Goal: Task Accomplishment & Management: Complete application form

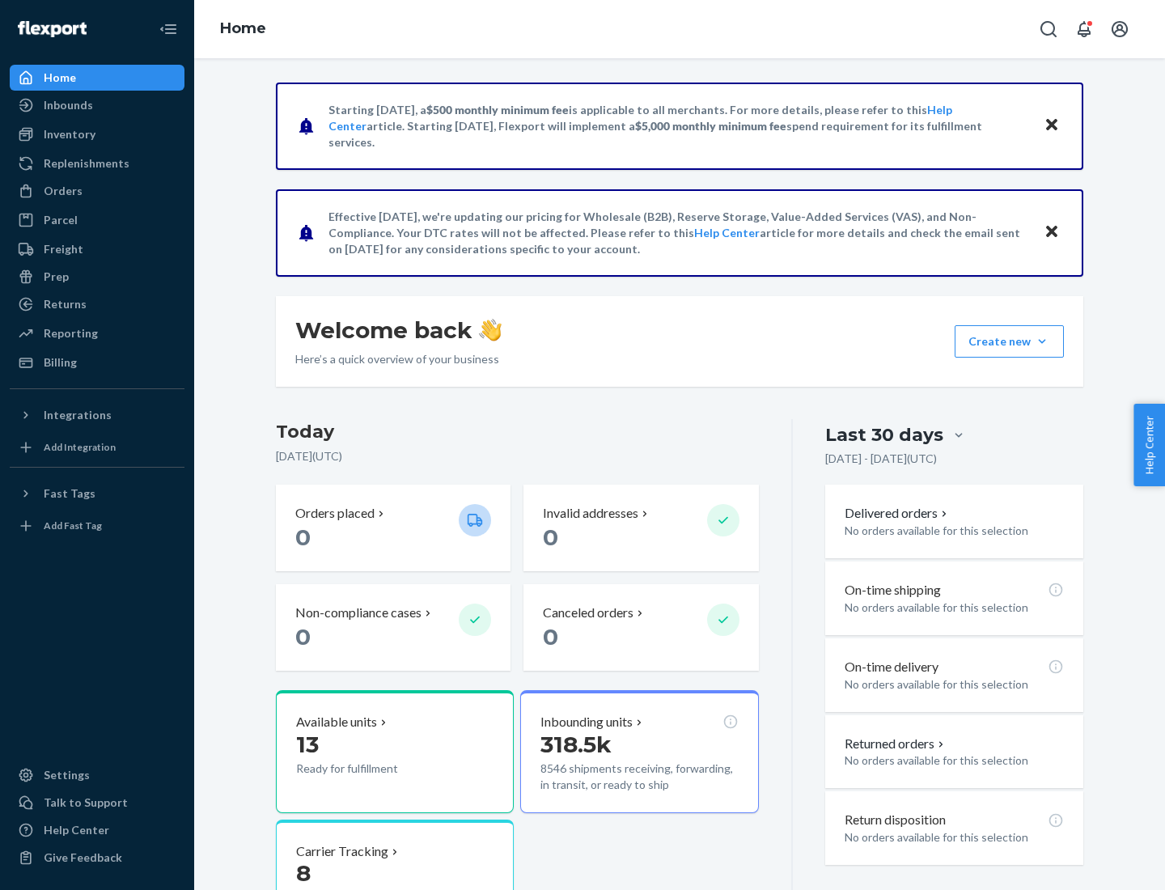
click at [1042, 341] on button "Create new Create new inbound Create new order Create new product" at bounding box center [1009, 341] width 109 height 32
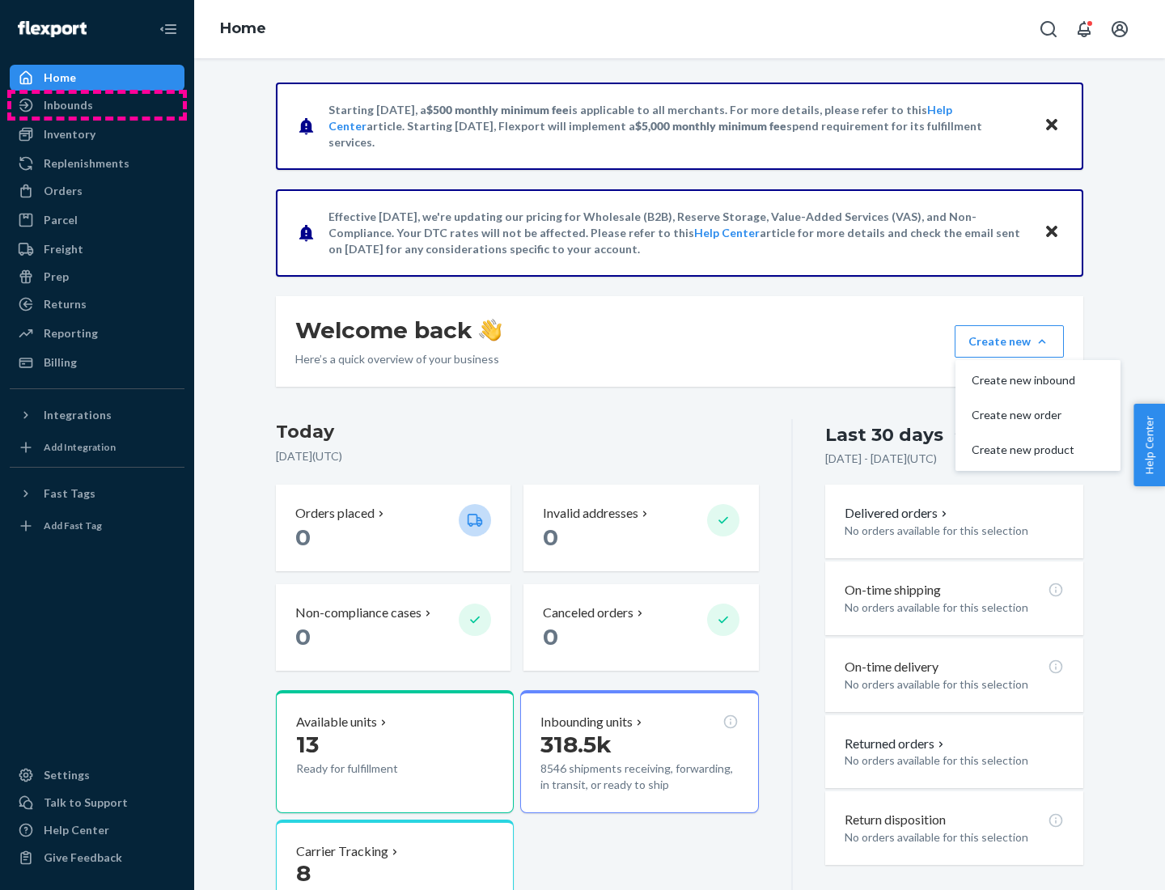
click at [97, 105] on div "Inbounds" at bounding box center [97, 105] width 172 height 23
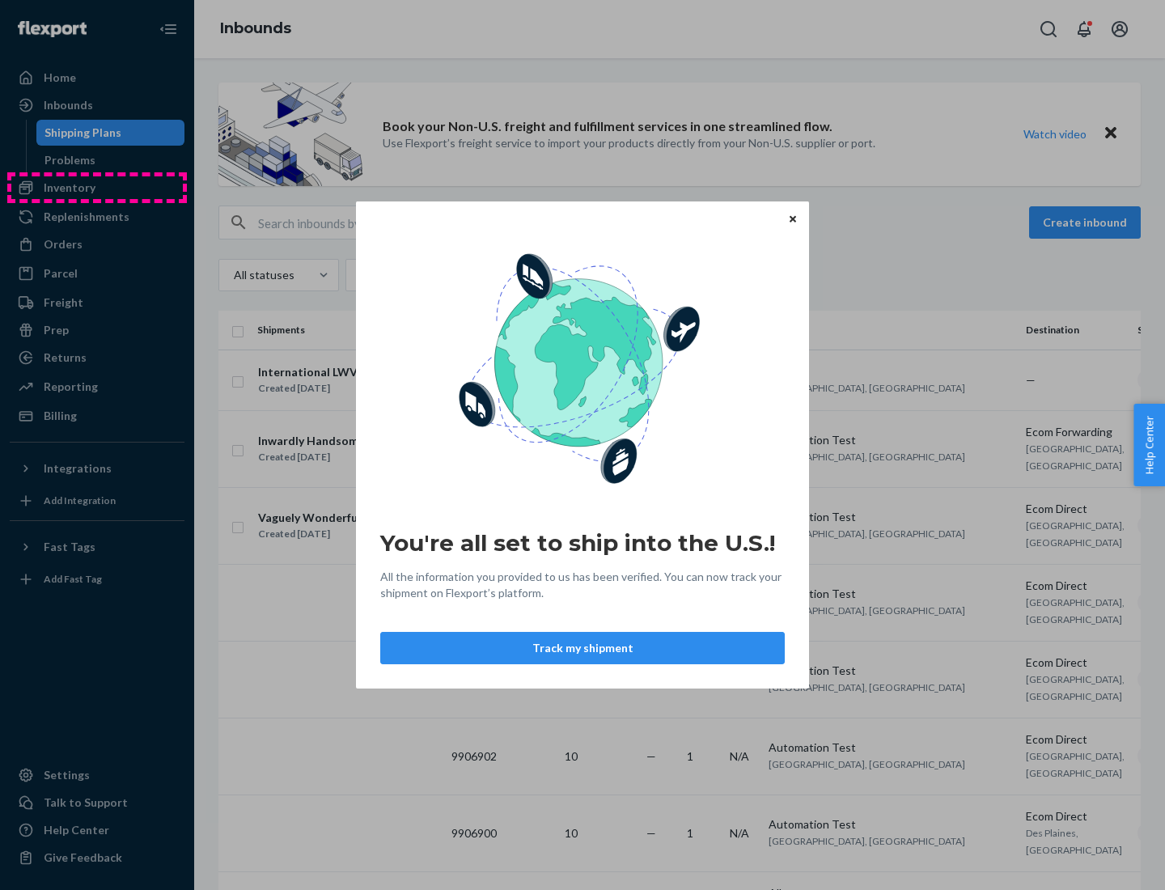
click at [97, 188] on div "You're all set to ship into the U.S.! All the information you provided to us ha…" at bounding box center [582, 445] width 1165 height 890
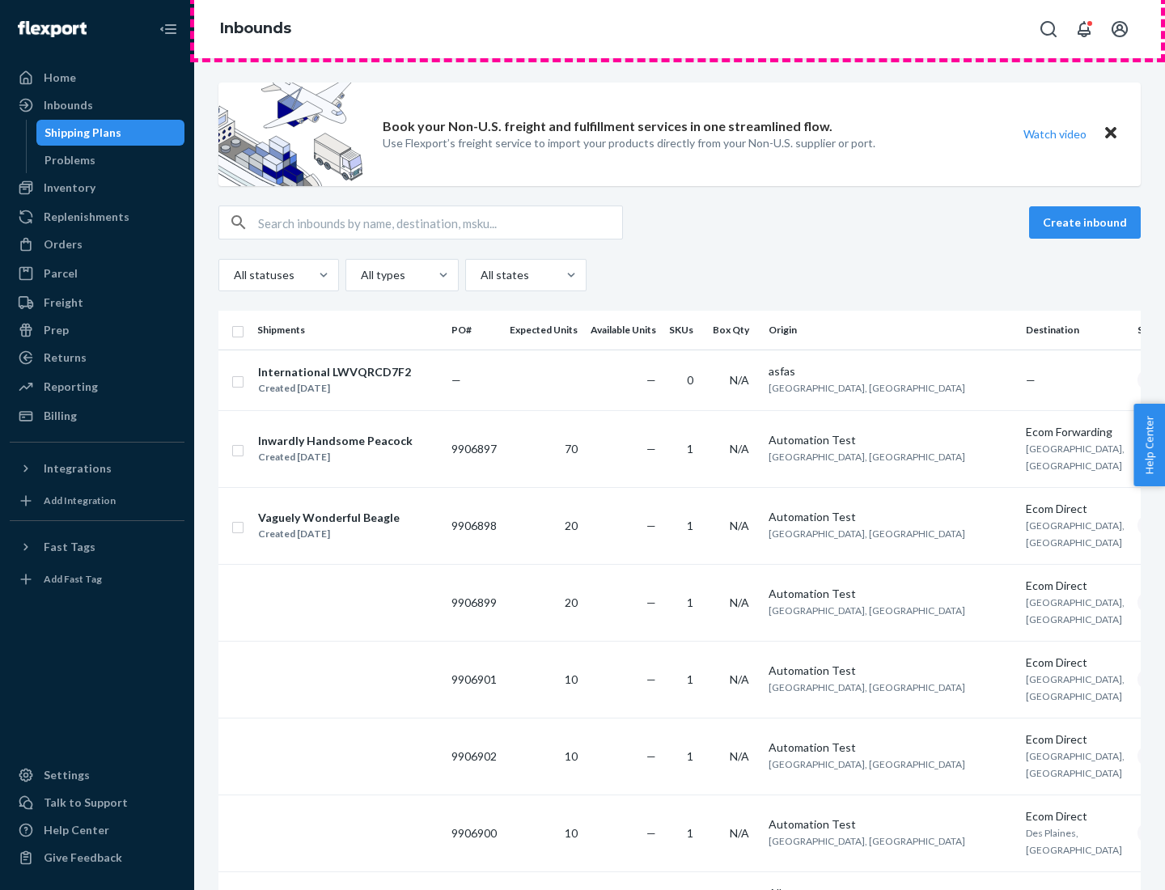
click at [680, 29] on div "Inbounds" at bounding box center [679, 29] width 971 height 58
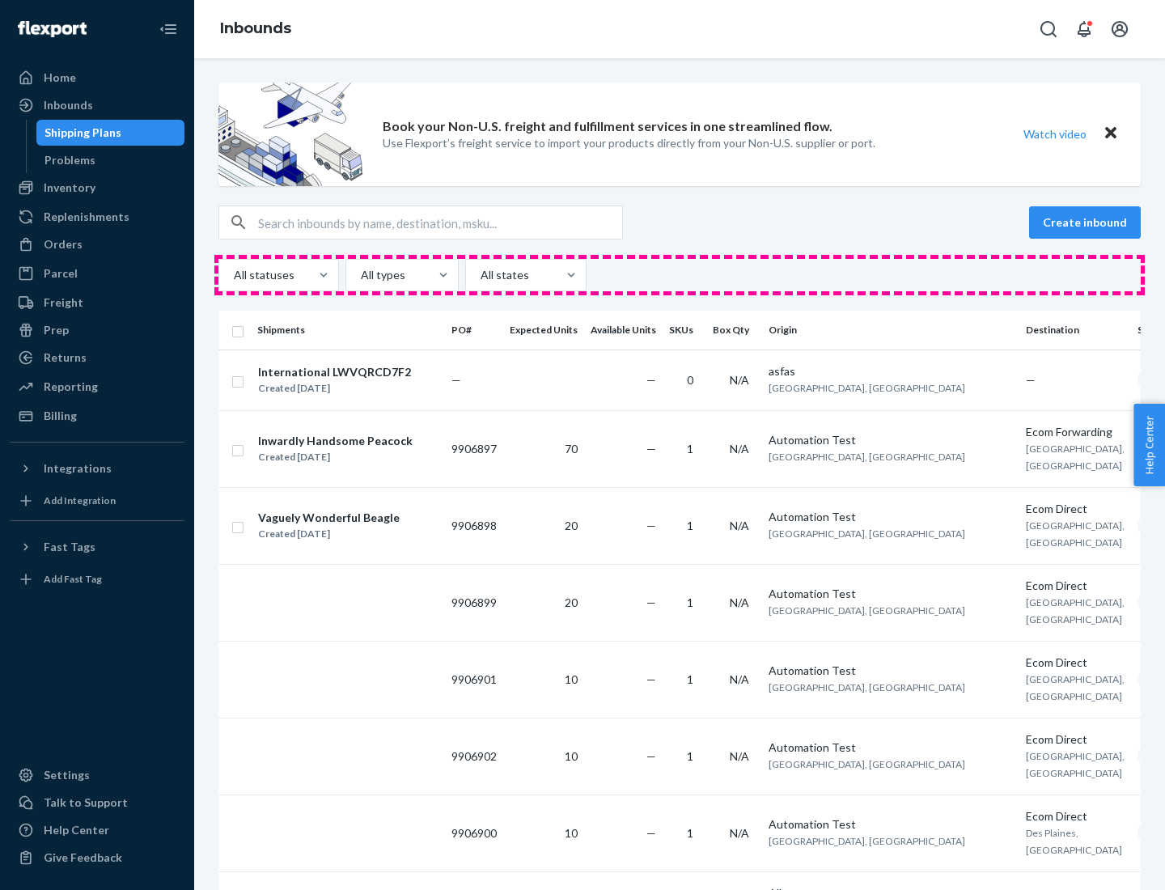
click at [680, 275] on div "All statuses All types All states" at bounding box center [679, 275] width 922 height 32
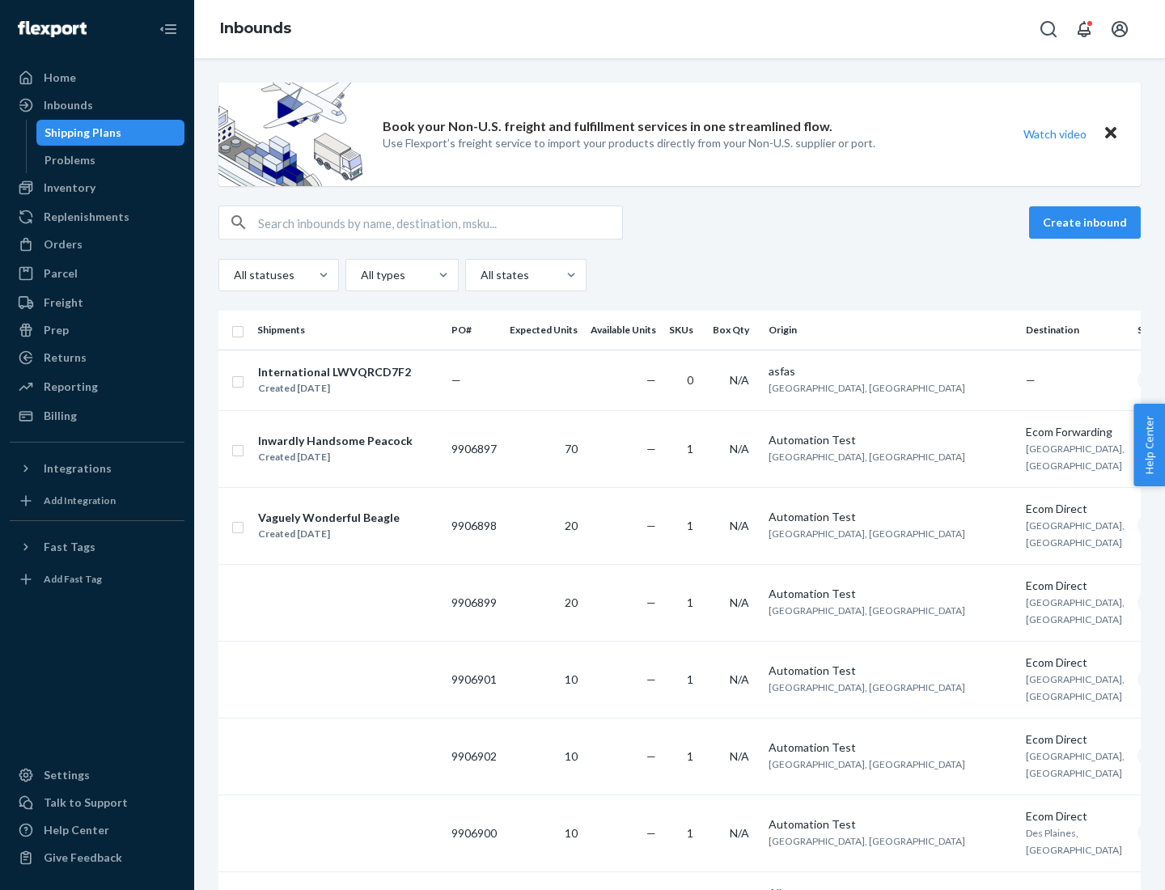
click at [80, 133] on div "Shipping Plans" at bounding box center [82, 133] width 77 height 16
click at [1087, 222] on button "Create inbound" at bounding box center [1085, 222] width 112 height 32
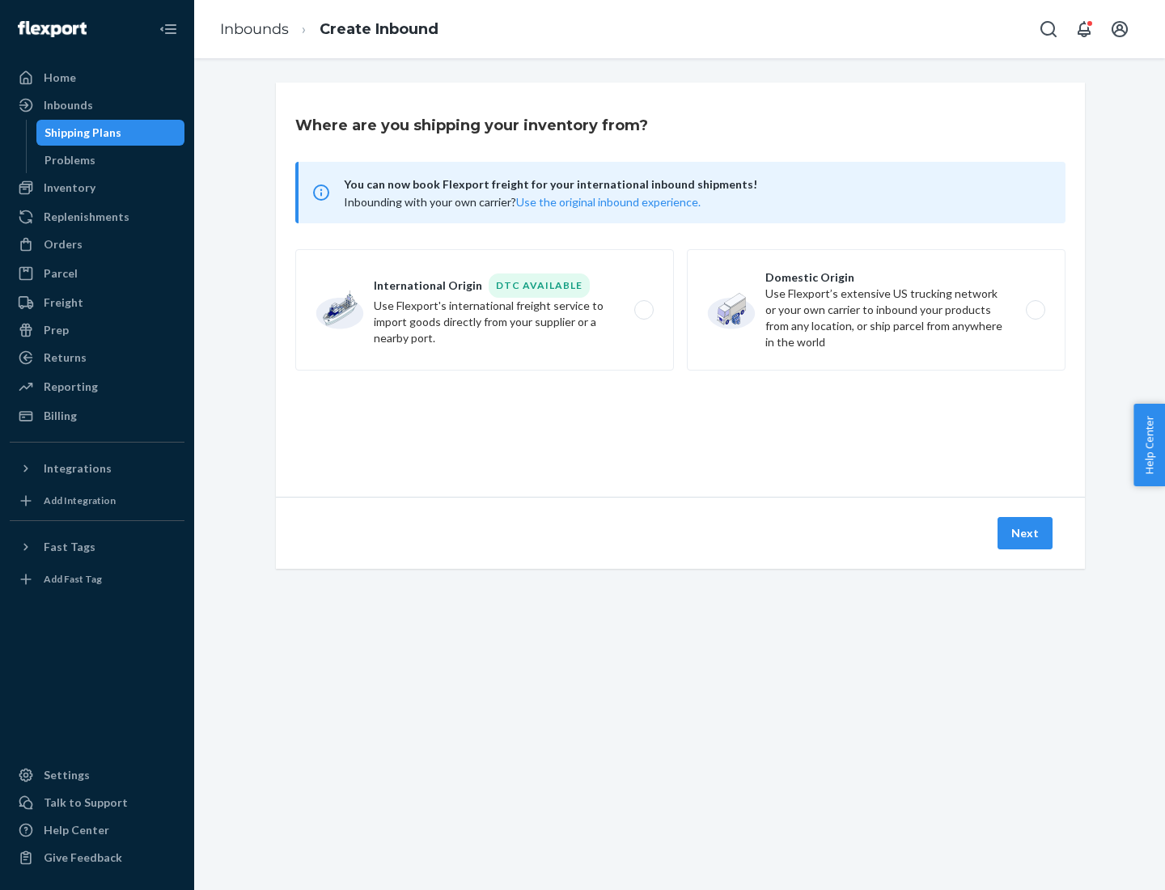
click at [485, 310] on label "International Origin DTC Available Use Flexport's international freight service…" at bounding box center [484, 309] width 379 height 121
click at [643, 310] on input "International Origin DTC Available Use Flexport's international freight service…" at bounding box center [648, 310] width 11 height 11
radio input "true"
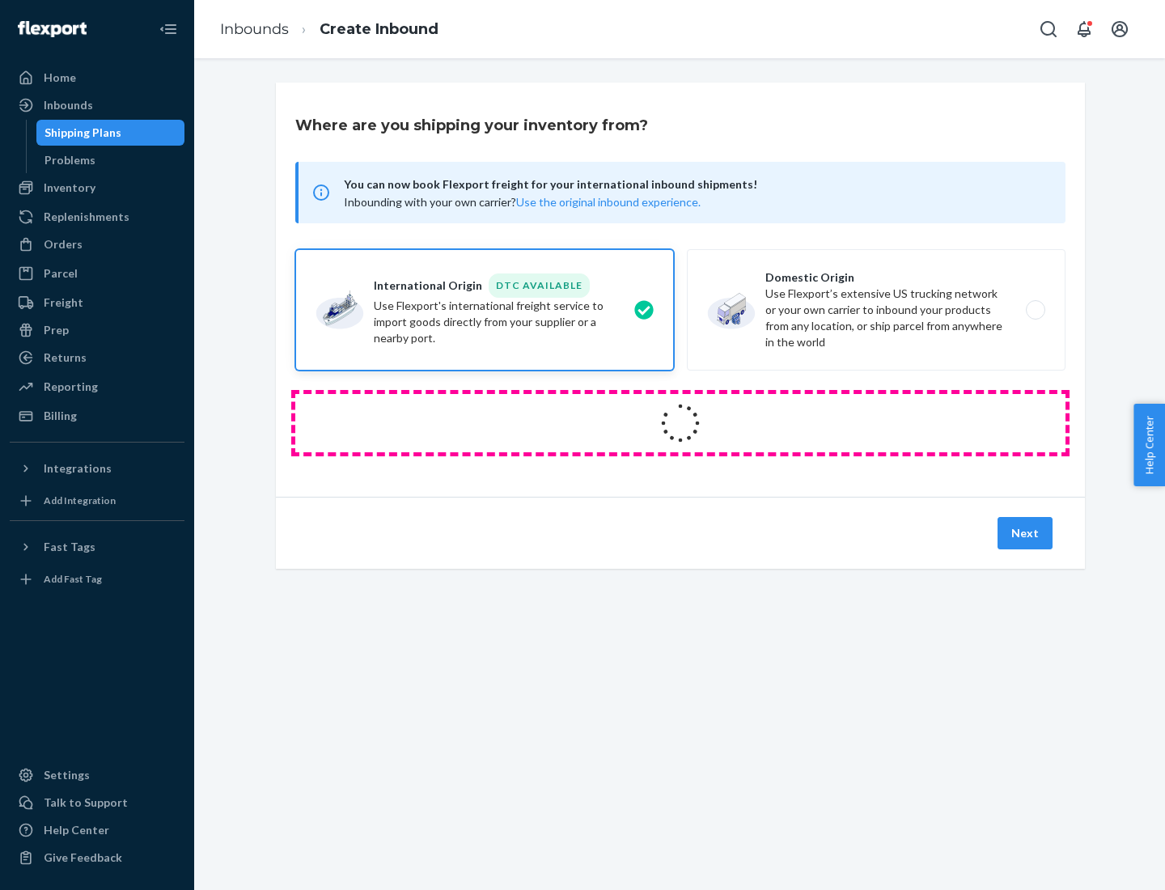
click at [680, 423] on icon at bounding box center [680, 423] width 57 height 57
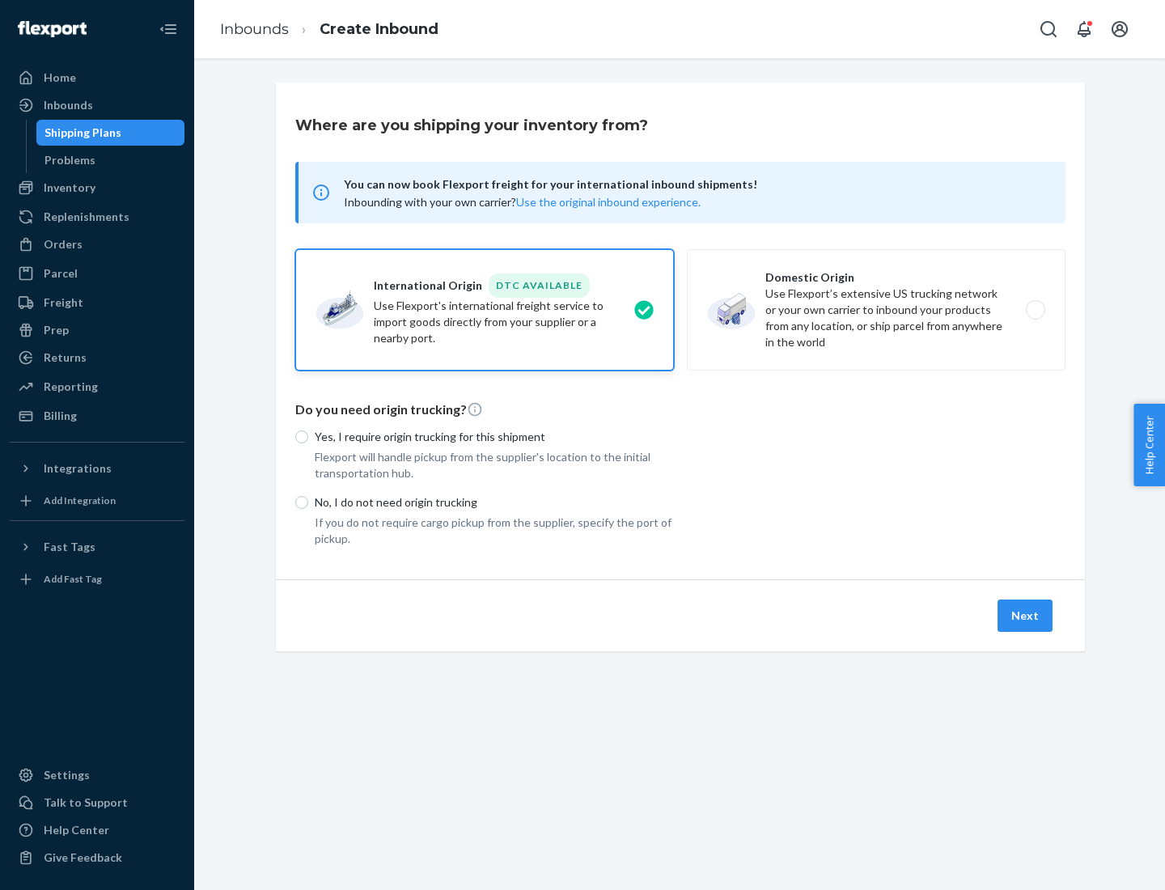
click at [494, 436] on p "Yes, I require origin trucking for this shipment" at bounding box center [494, 437] width 359 height 16
click at [308, 436] on input "Yes, I require origin trucking for this shipment" at bounding box center [301, 436] width 13 height 13
radio input "true"
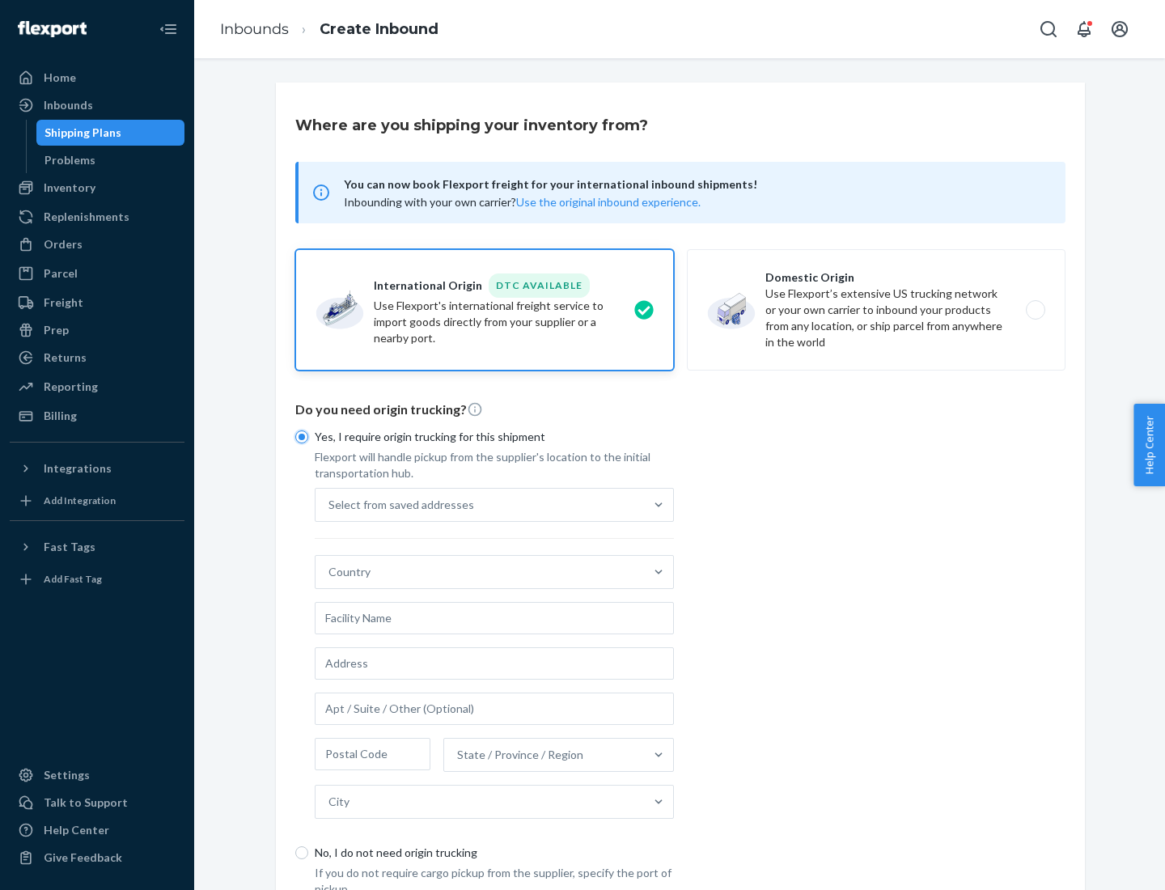
scroll to position [31, 0]
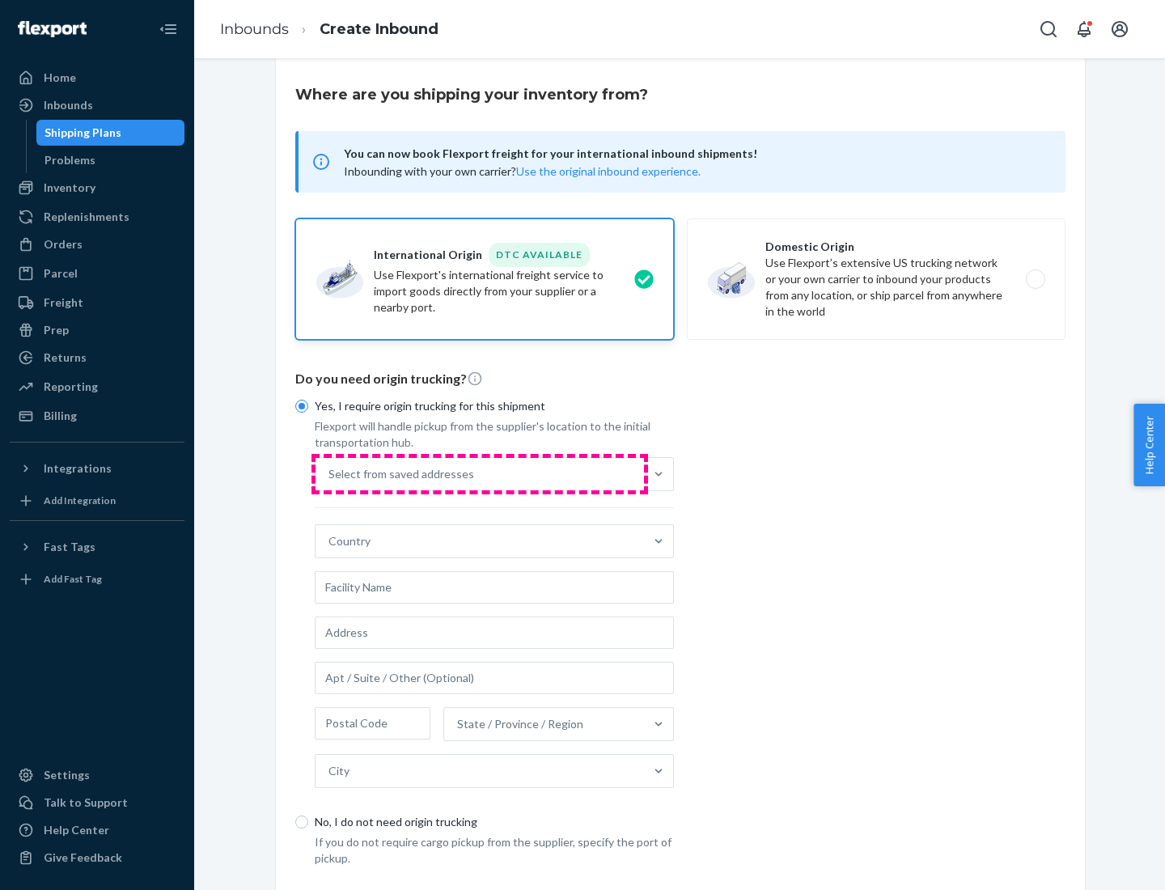
click at [480, 473] on div "Select from saved addresses" at bounding box center [479, 474] width 328 height 32
click at [330, 473] on input "Select from saved addresses" at bounding box center [329, 474] width 2 height 16
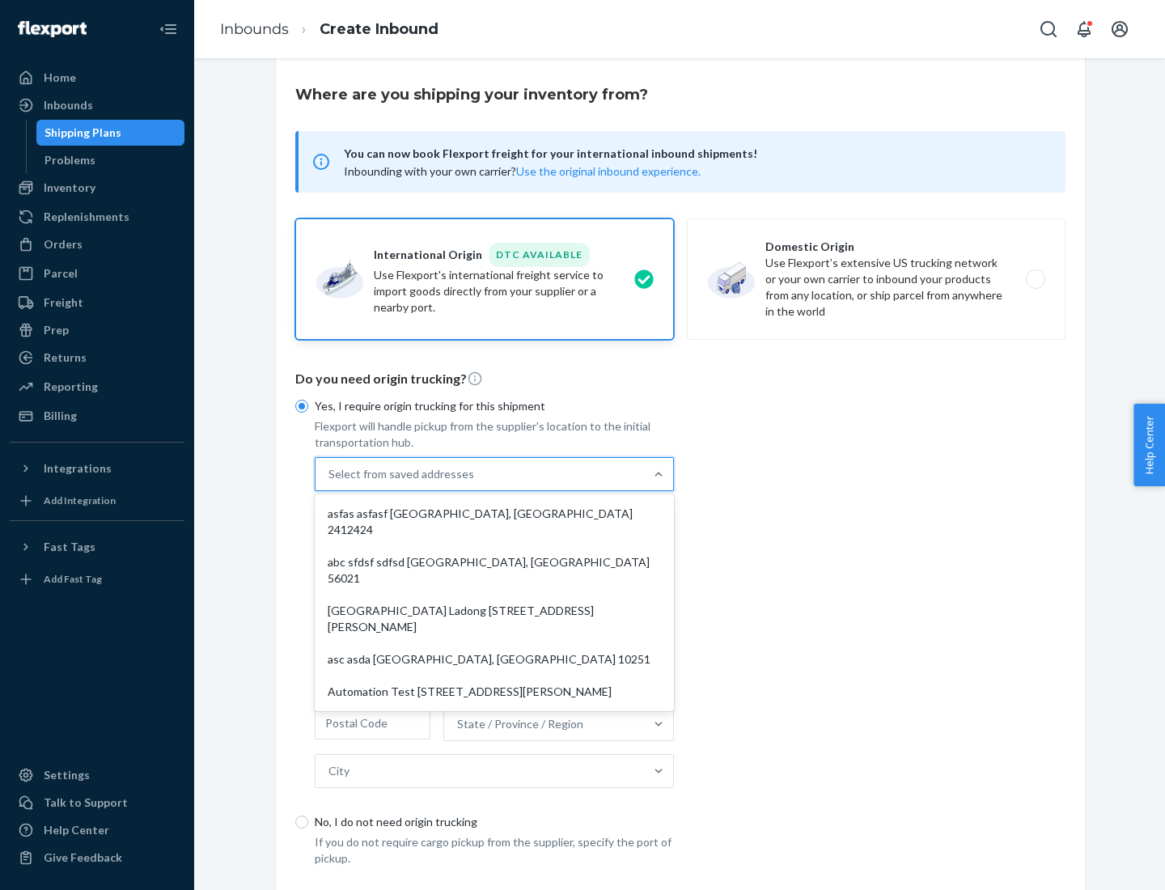
scroll to position [70, 0]
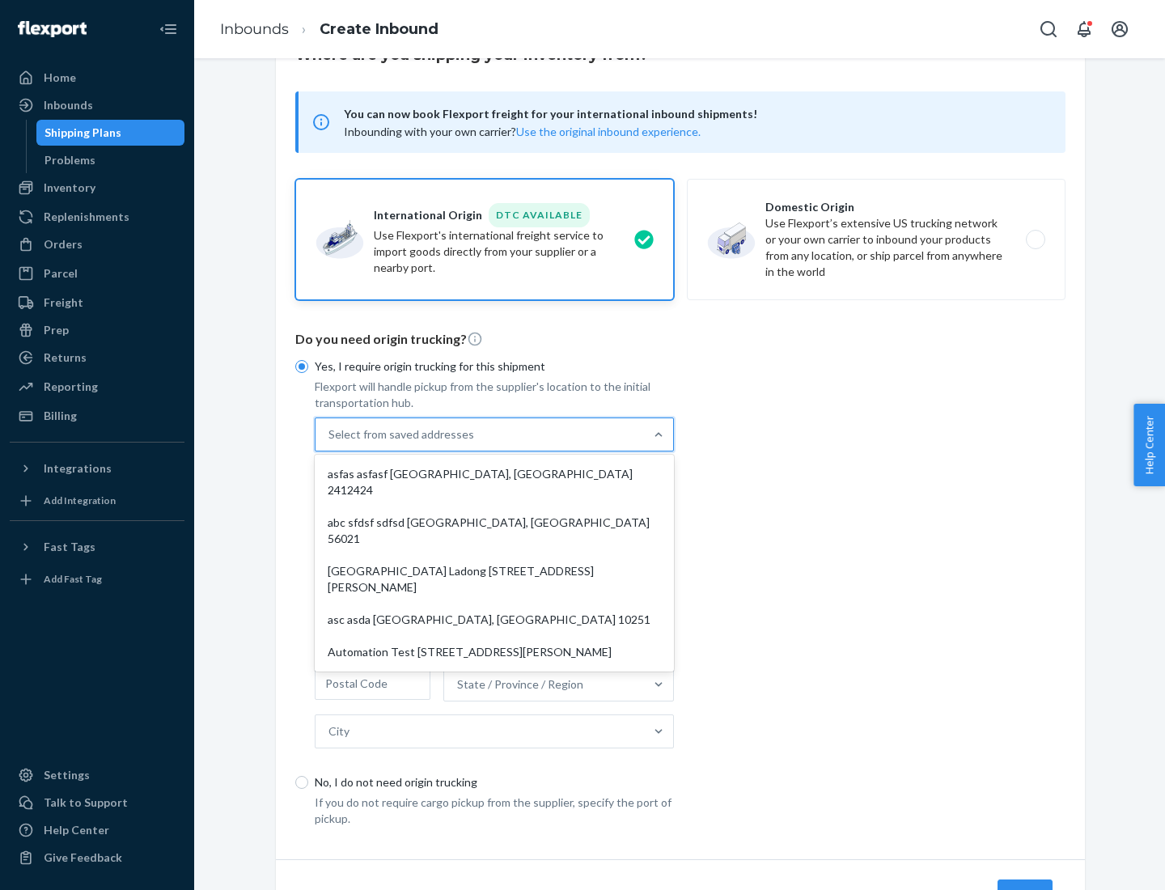
click at [494, 473] on div "asfas asfasf [GEOGRAPHIC_DATA], [GEOGRAPHIC_DATA] 2412424" at bounding box center [494, 482] width 353 height 49
click at [330, 443] on input "option asfas asfasf [GEOGRAPHIC_DATA], [GEOGRAPHIC_DATA] 2412424 focused, 1 of …" at bounding box center [329, 434] width 2 height 16
type input "asfas"
type input "asfasf"
type input "2412424"
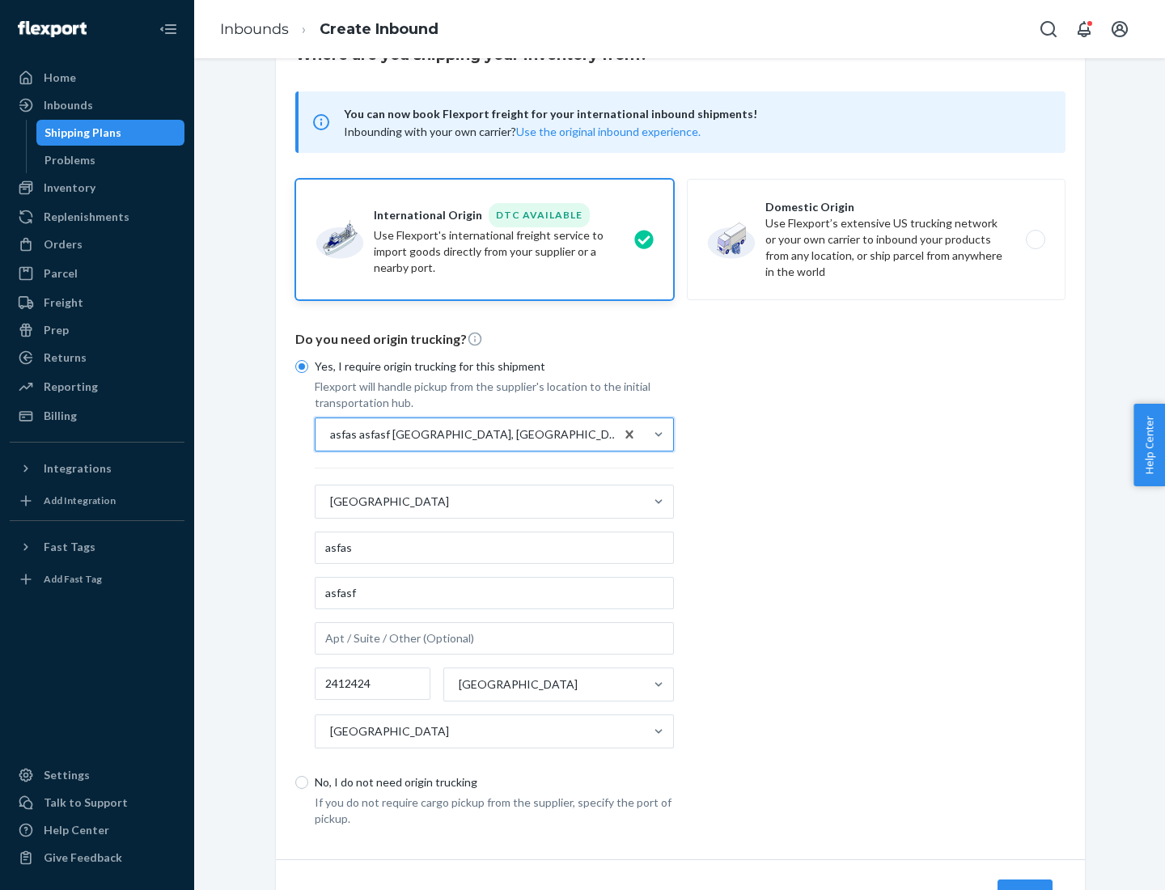
scroll to position [150, 0]
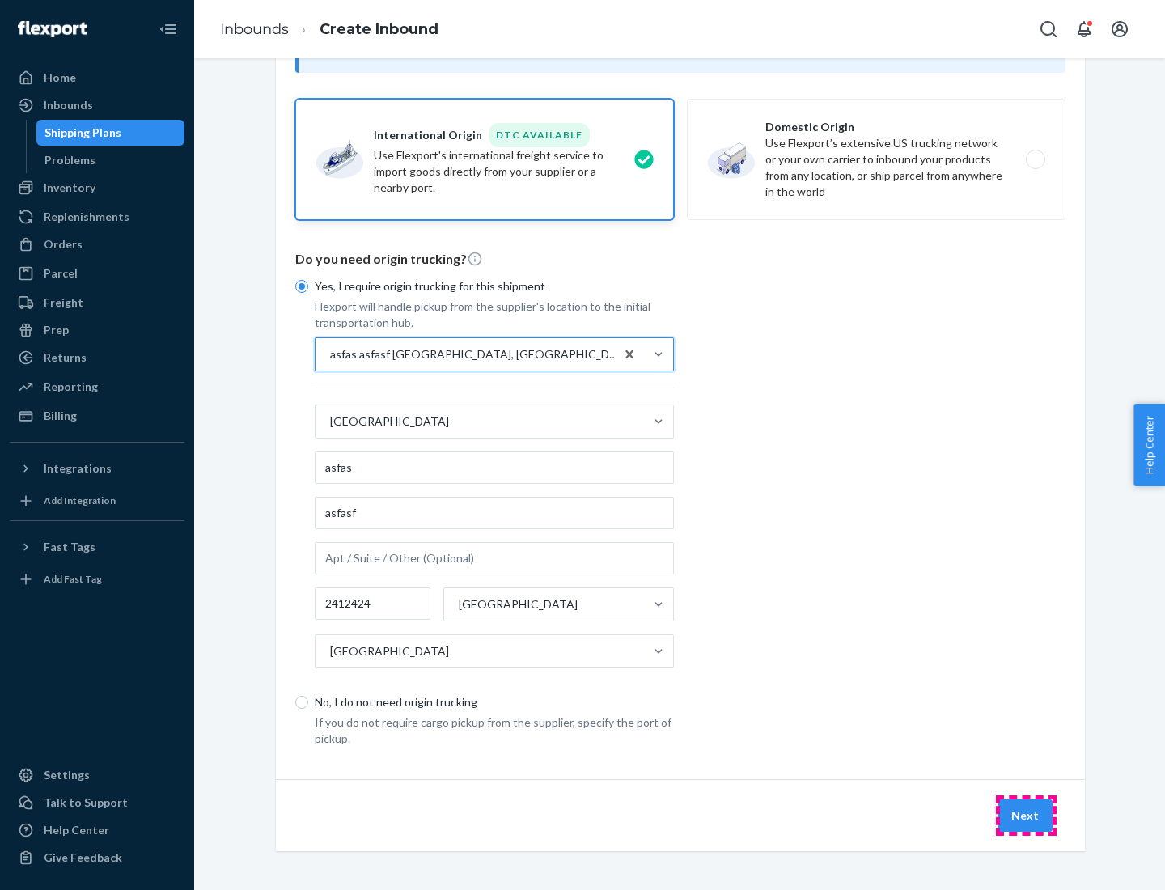
click at [1026, 815] on button "Next" at bounding box center [1024, 815] width 55 height 32
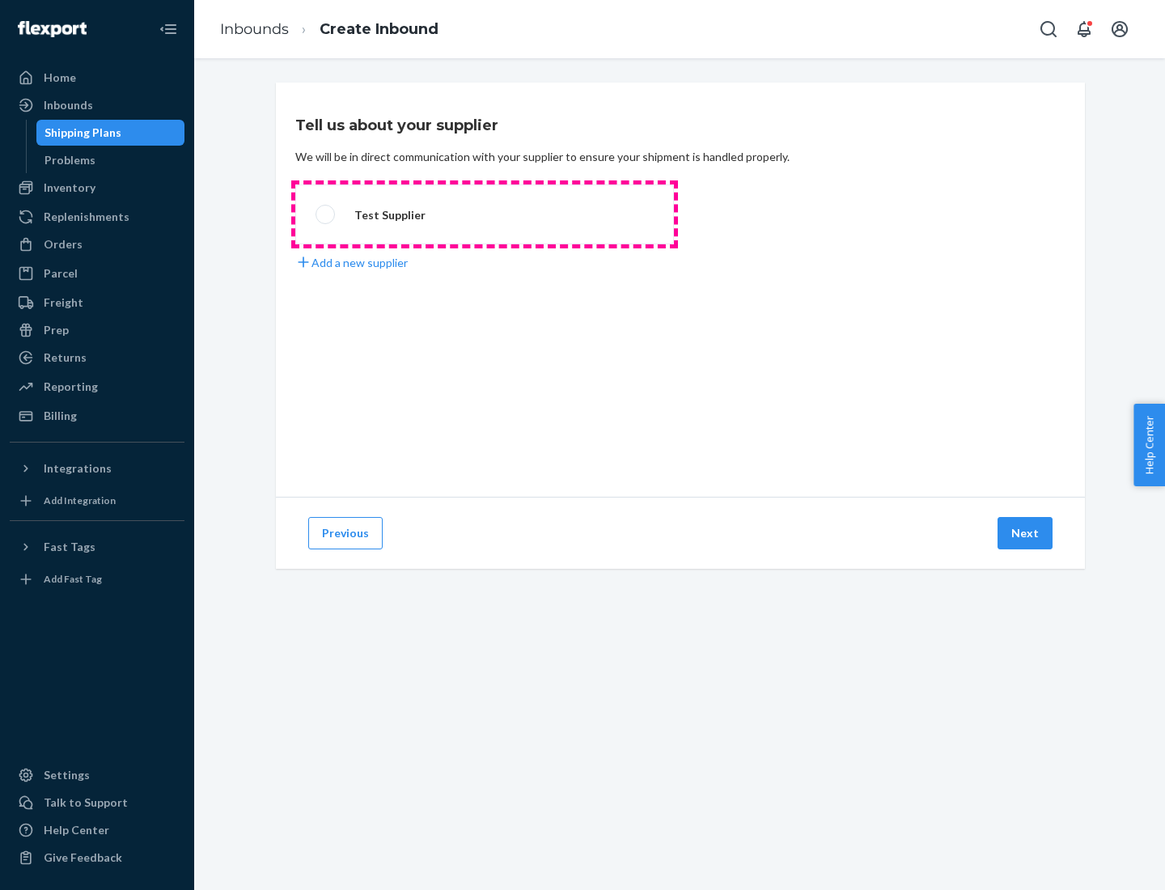
click at [485, 214] on label "Test Supplier" at bounding box center [484, 214] width 379 height 60
click at [326, 214] on input "Test Supplier" at bounding box center [320, 215] width 11 height 11
radio input "true"
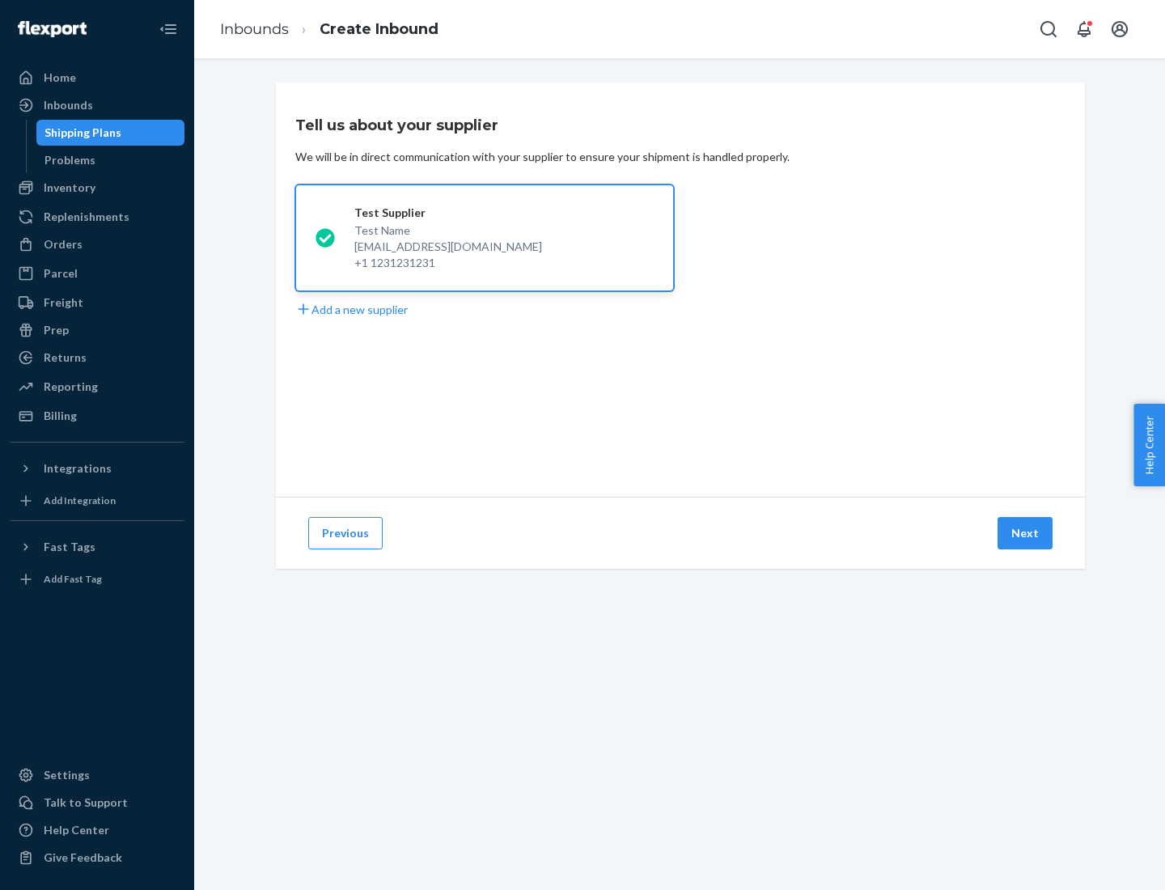
click at [1026, 533] on button "Next" at bounding box center [1024, 533] width 55 height 32
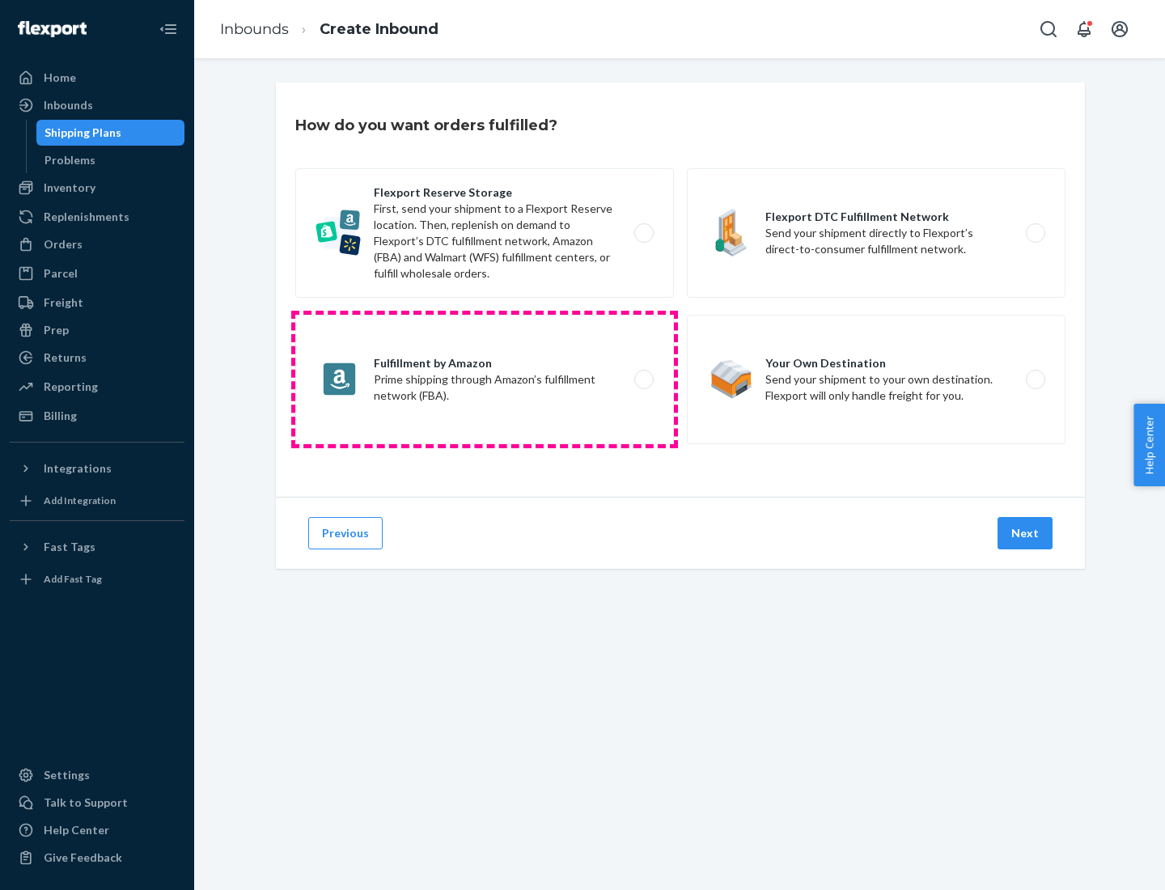
click at [485, 379] on label "Fulfillment by Amazon Prime shipping through Amazon’s fulfillment network (FBA)." at bounding box center [484, 379] width 379 height 129
click at [643, 379] on input "Fulfillment by Amazon Prime shipping through Amazon’s fulfillment network (FBA)." at bounding box center [648, 380] width 11 height 11
radio input "true"
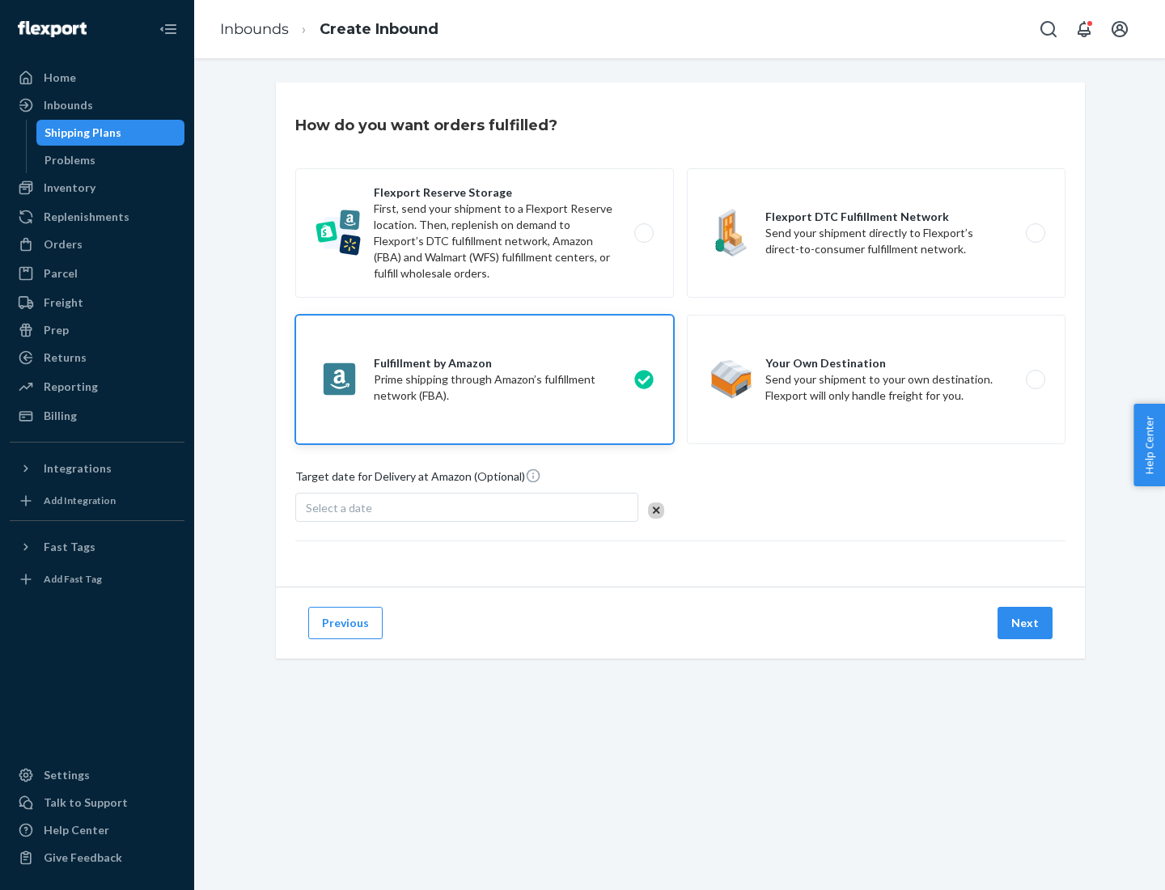
click at [1026, 623] on button "Next" at bounding box center [1024, 623] width 55 height 32
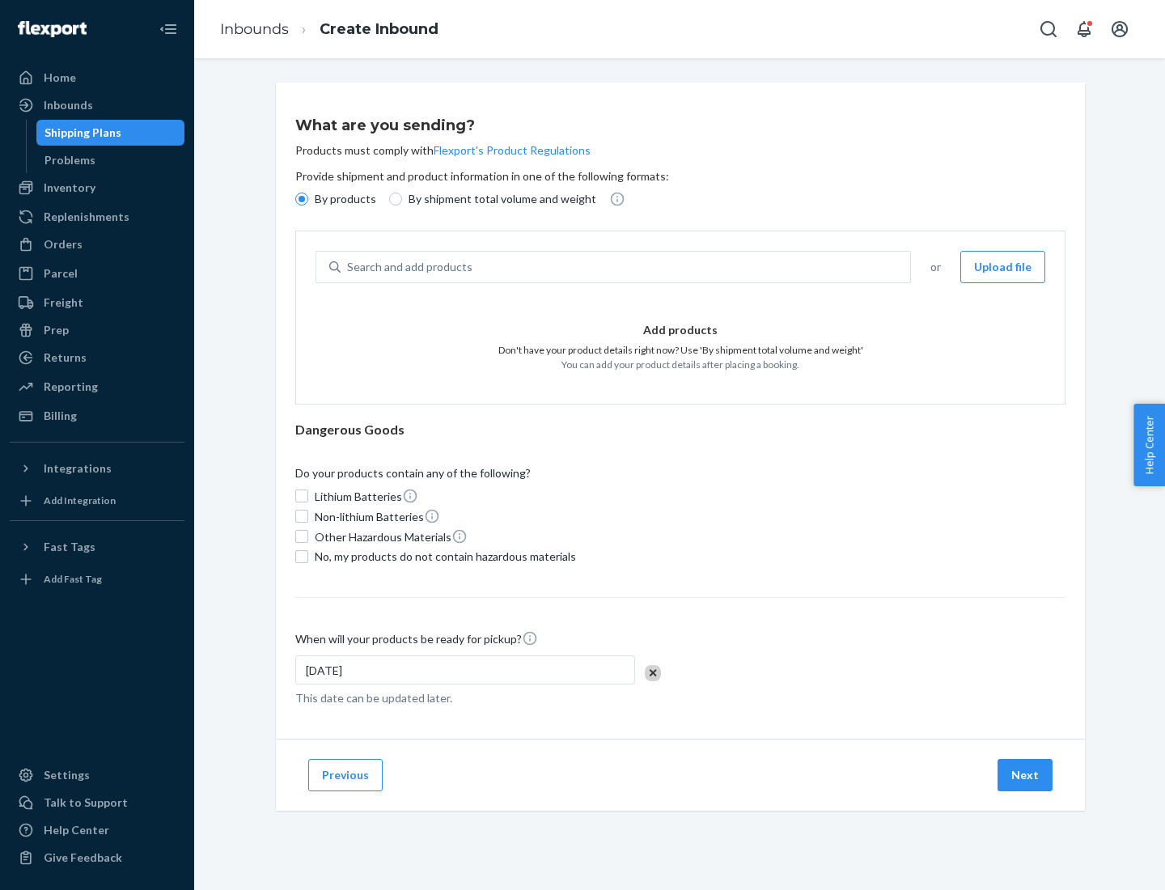
click at [498, 199] on p "By shipment total volume and weight" at bounding box center [503, 199] width 188 height 16
click at [402, 199] on input "By shipment total volume and weight" at bounding box center [395, 199] width 13 height 13
radio input "true"
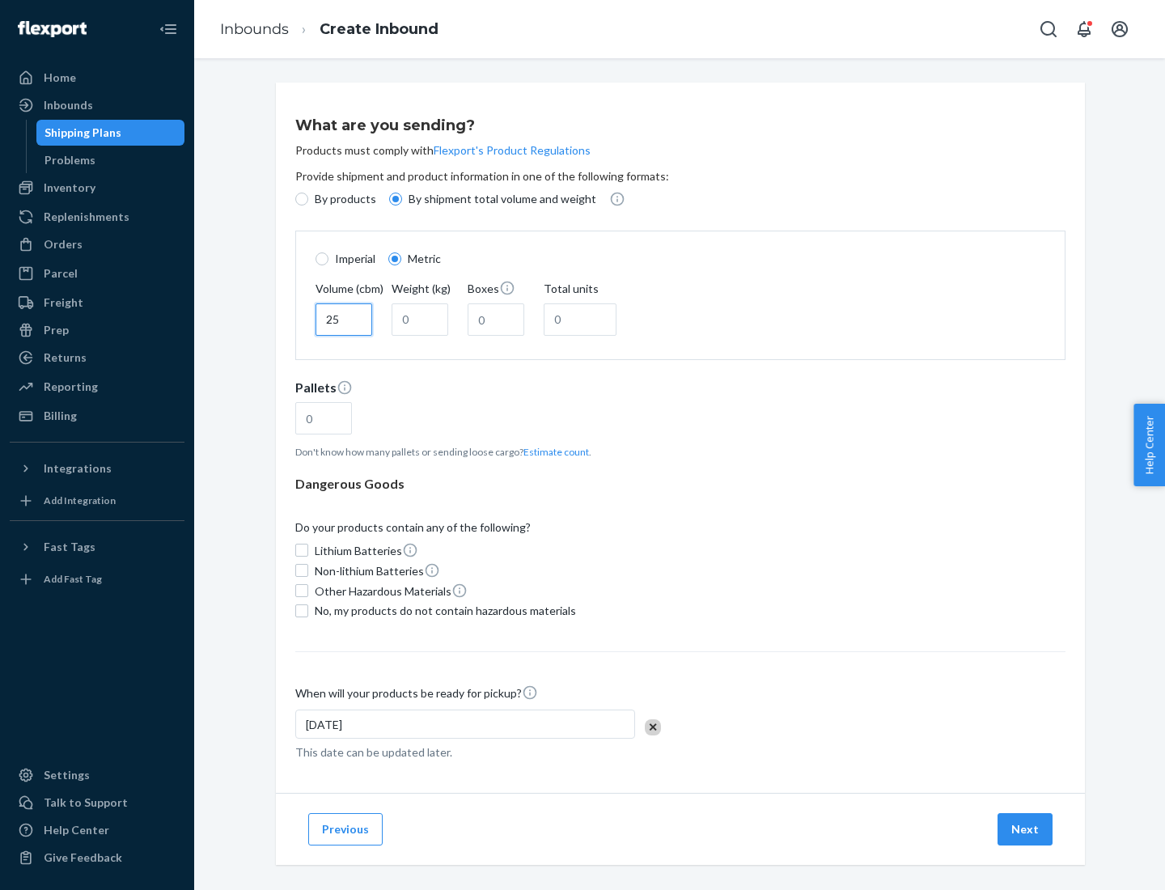
type input "25"
type input "100"
type input "50"
type input "500"
click at [553, 451] on button "Estimate count" at bounding box center [556, 452] width 66 height 14
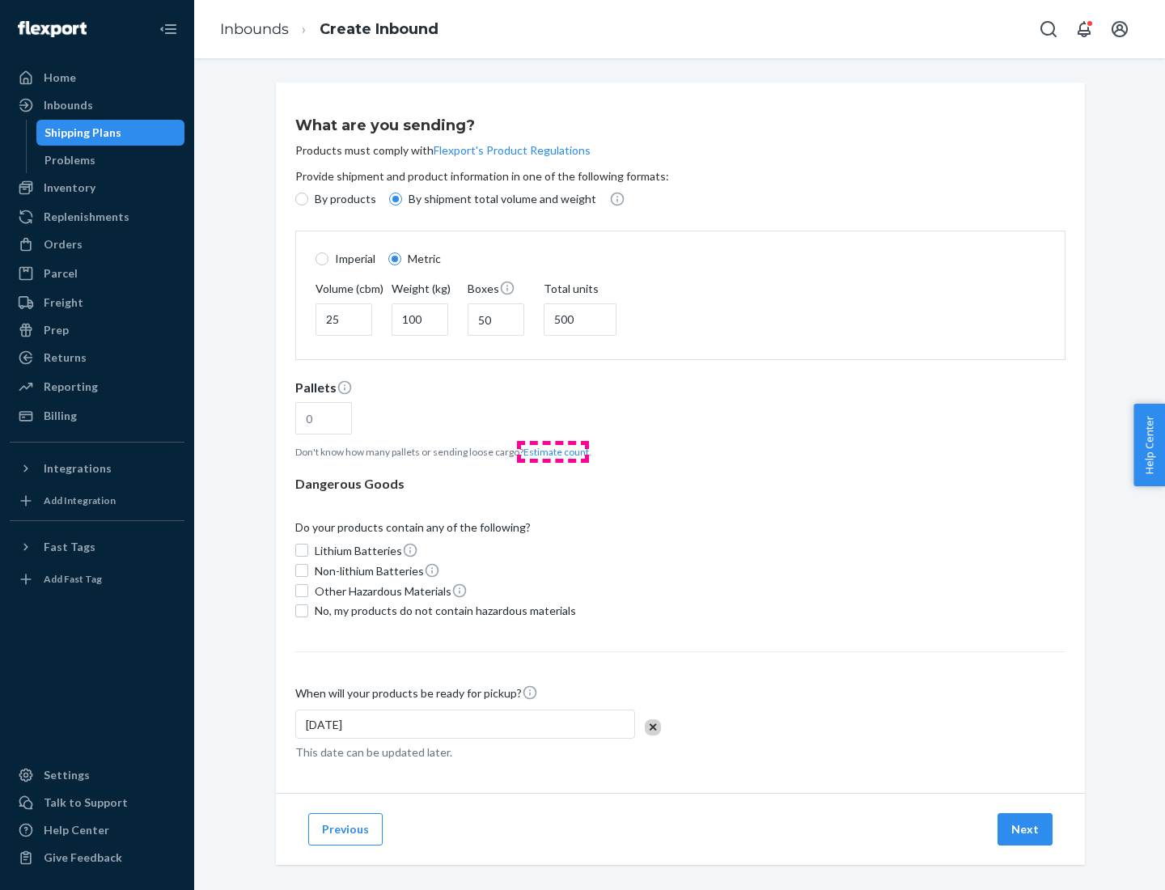
type input "16"
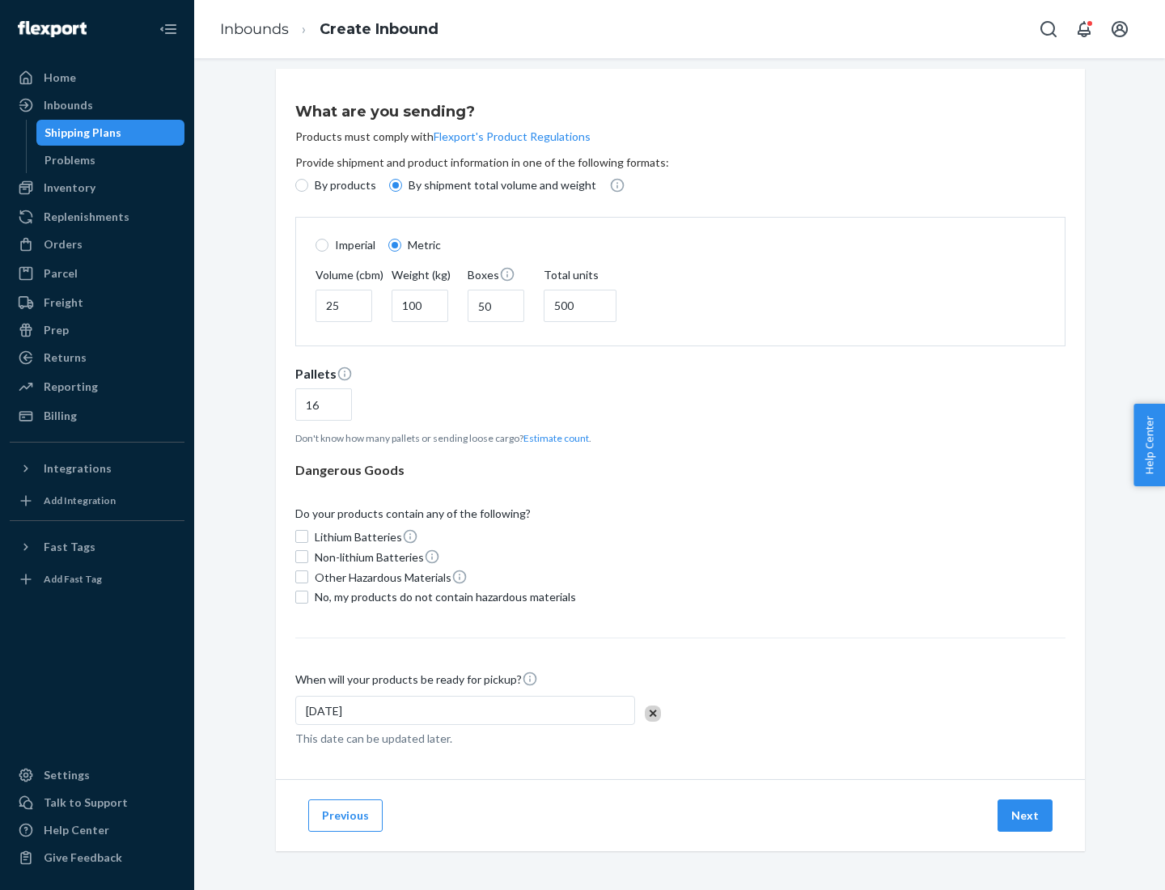
click at [443, 596] on span "No, my products do not contain hazardous materials" at bounding box center [445, 597] width 261 height 16
click at [308, 596] on input "No, my products do not contain hazardous materials" at bounding box center [301, 597] width 13 height 13
checkbox input "true"
click at [1026, 815] on button "Next" at bounding box center [1024, 815] width 55 height 32
